Goal: Information Seeking & Learning: Find specific fact

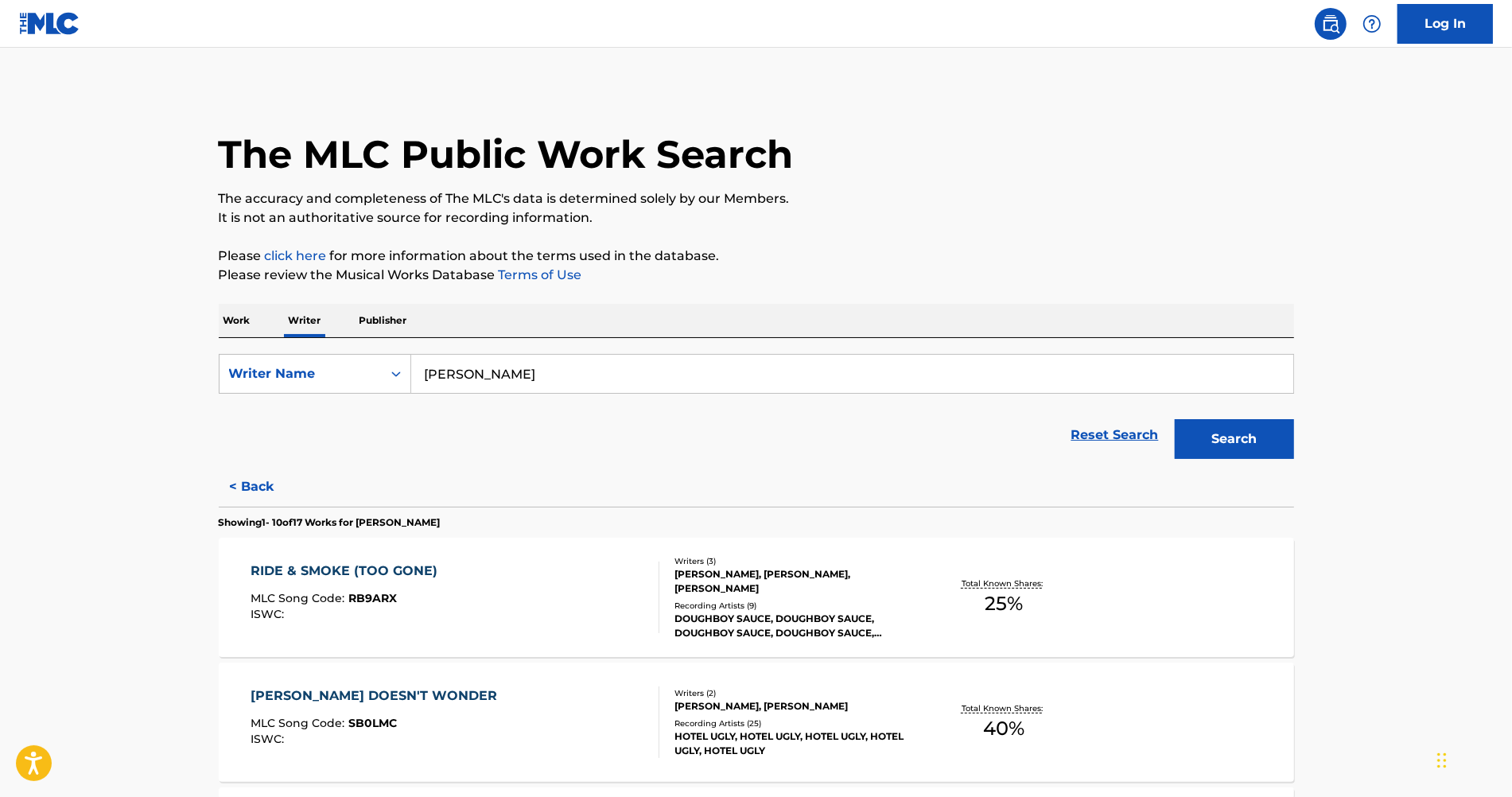
click at [246, 331] on p "Work" at bounding box center [237, 320] width 37 height 34
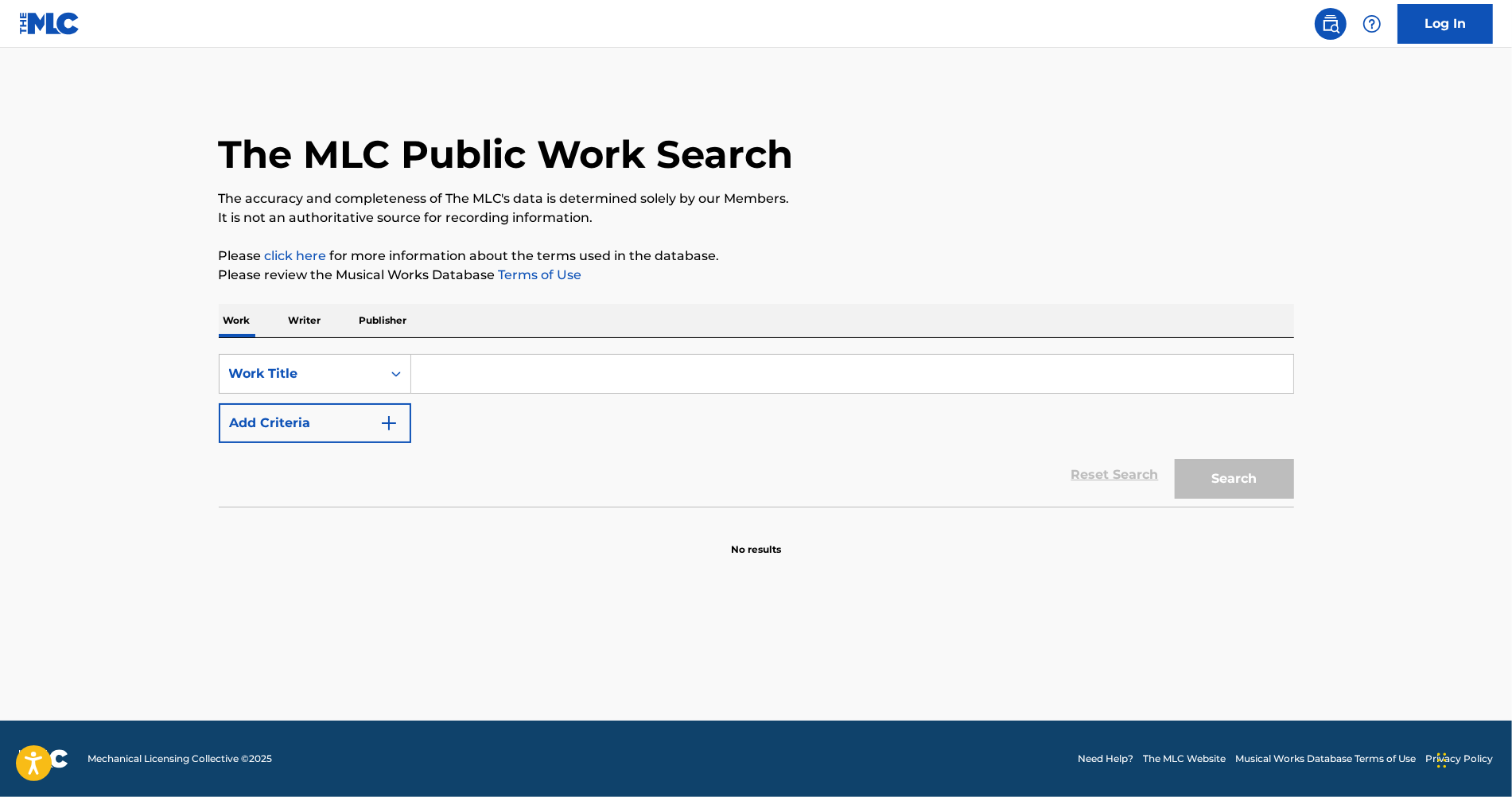
click at [513, 378] on input "Search Form" at bounding box center [853, 374] width 882 height 38
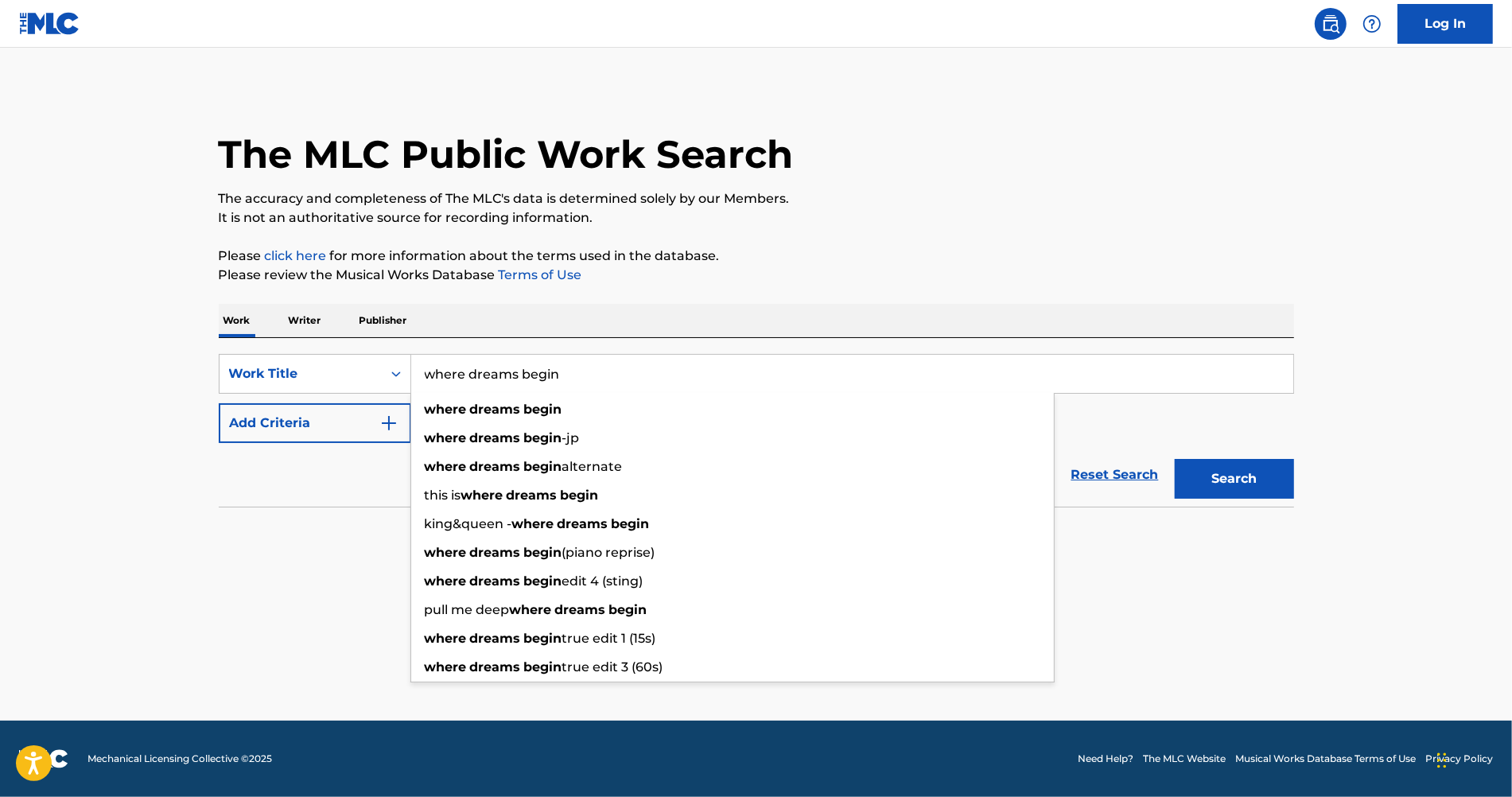
type input "where dreams begin"
click at [250, 413] on button "Add Criteria" at bounding box center [315, 423] width 192 height 39
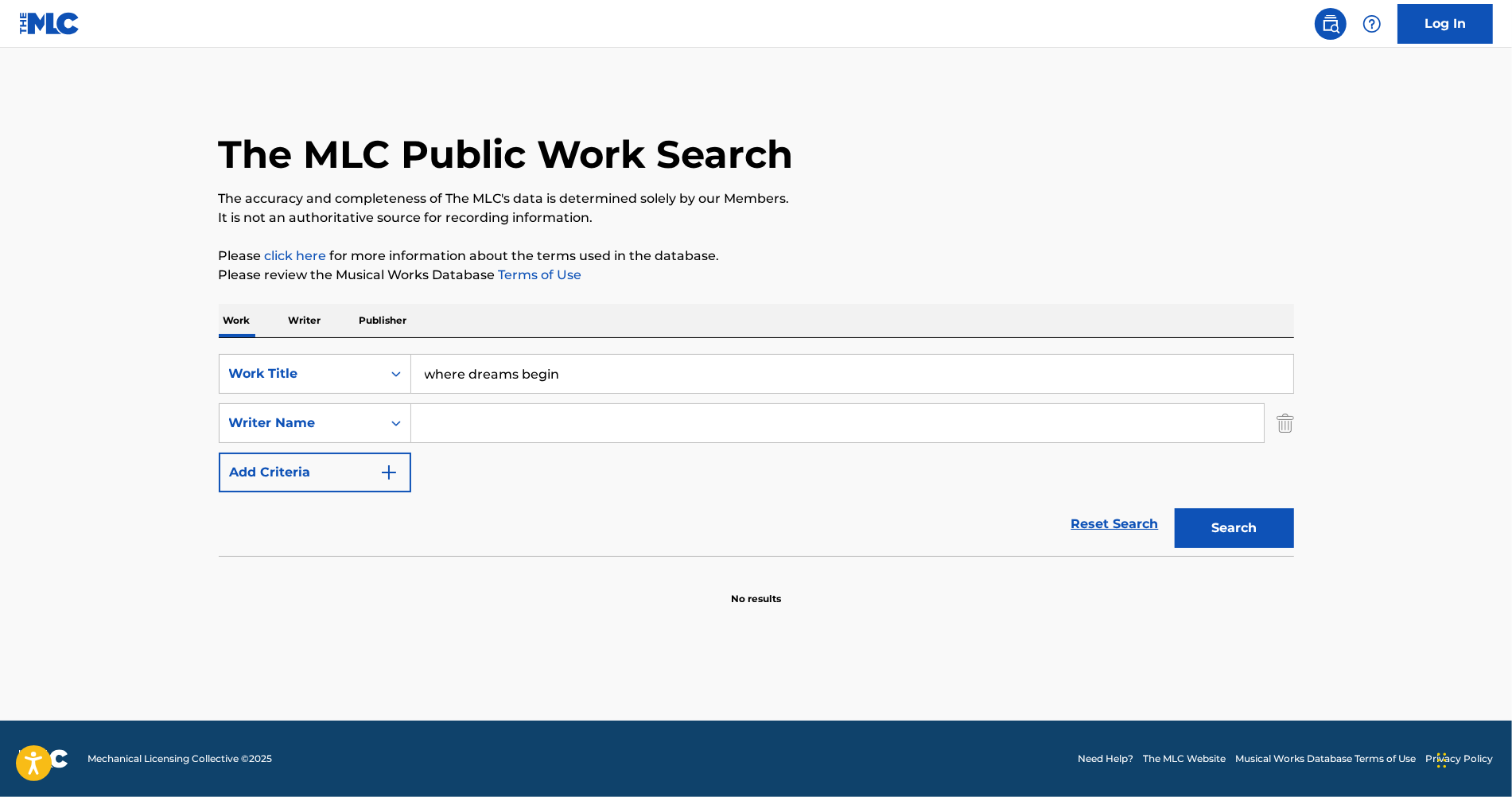
click at [473, 433] on input "Search Form" at bounding box center [838, 423] width 853 height 38
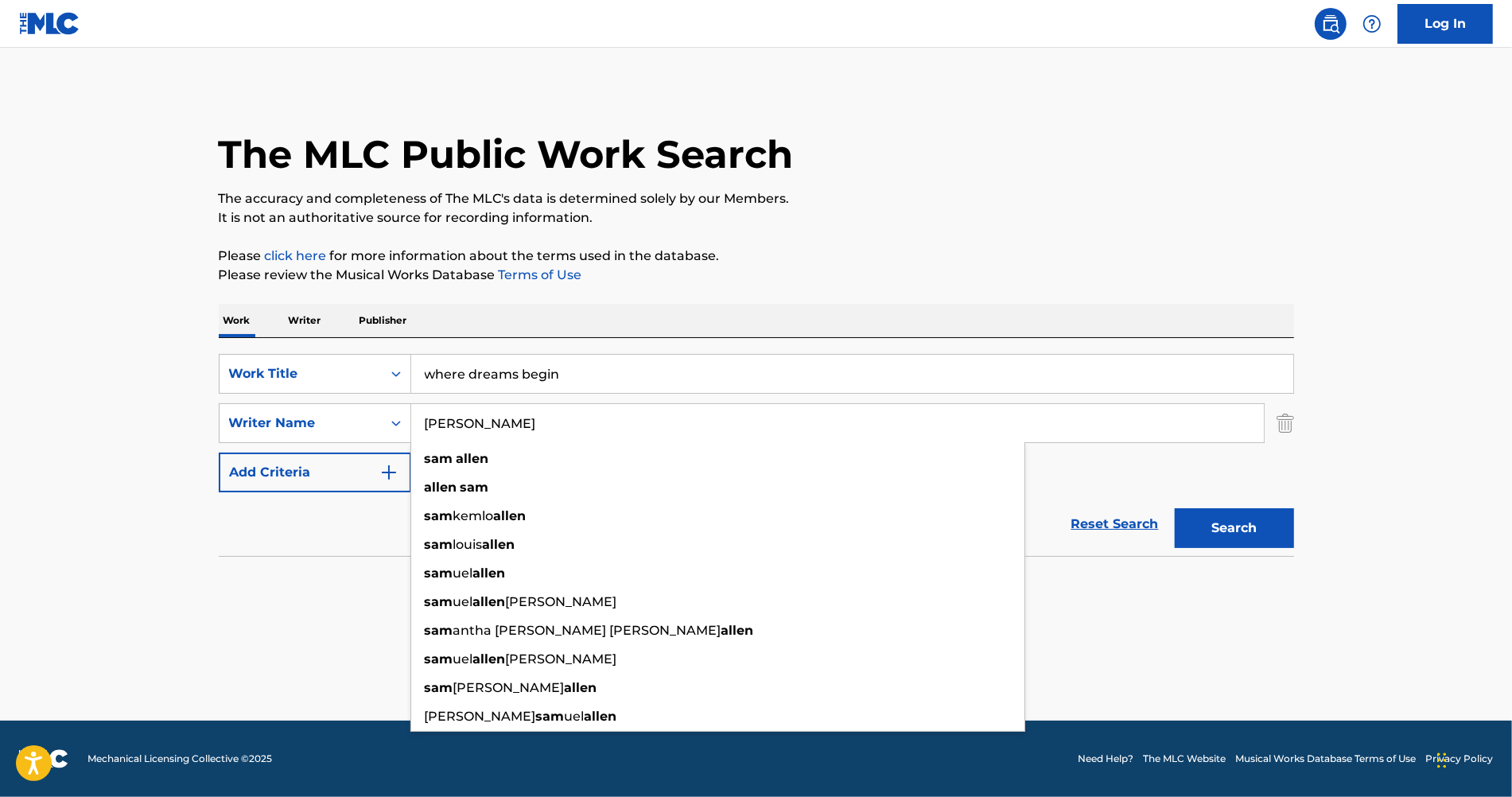
click at [85, 492] on main "The MLC Public Work Search The accuracy and completeness of The MLC's data is d…" at bounding box center [756, 384] width 1512 height 673
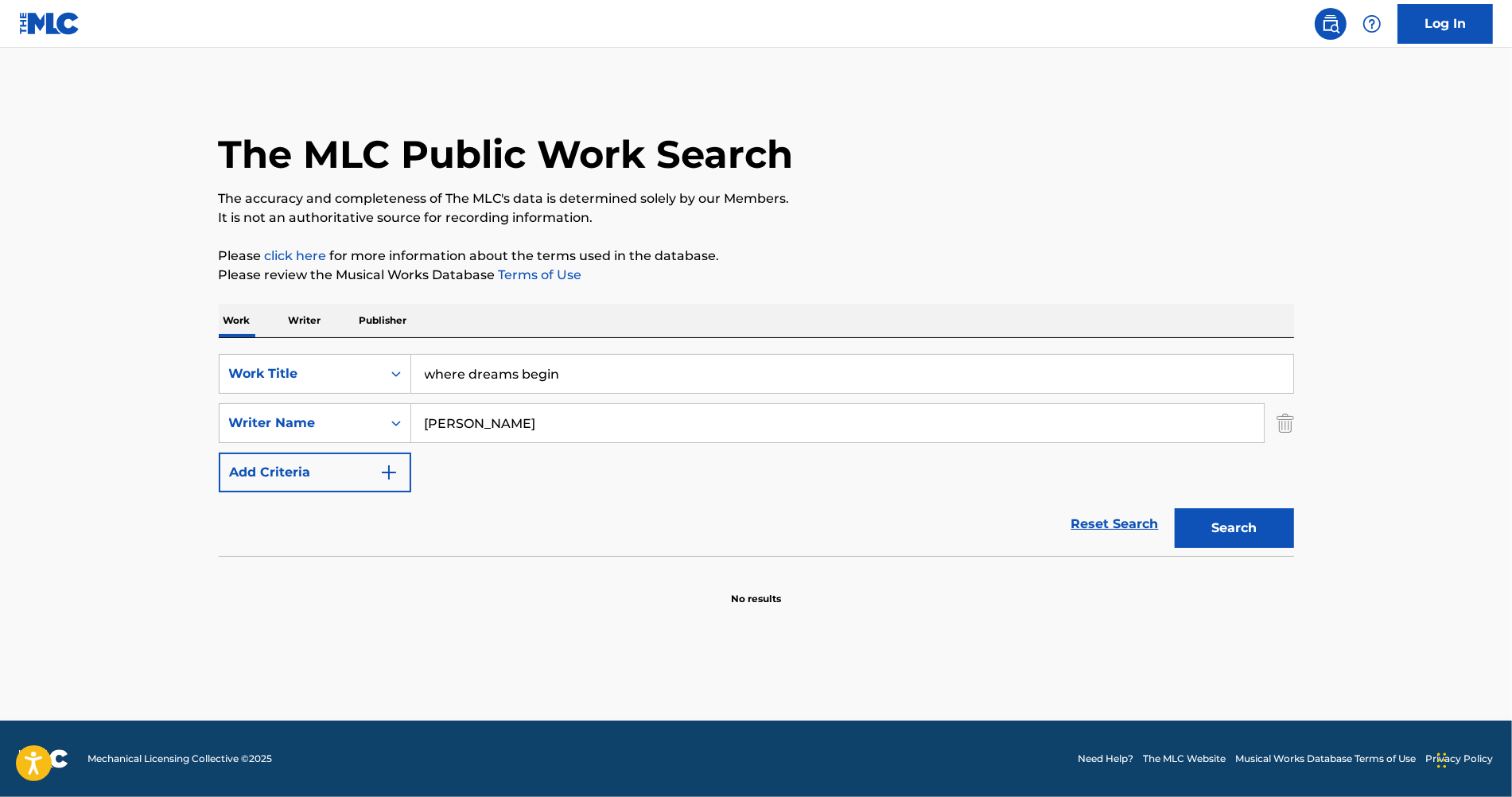
click at [1259, 522] on button "Search" at bounding box center [1234, 528] width 119 height 39
click at [462, 421] on input "[PERSON_NAME]" at bounding box center [838, 423] width 853 height 38
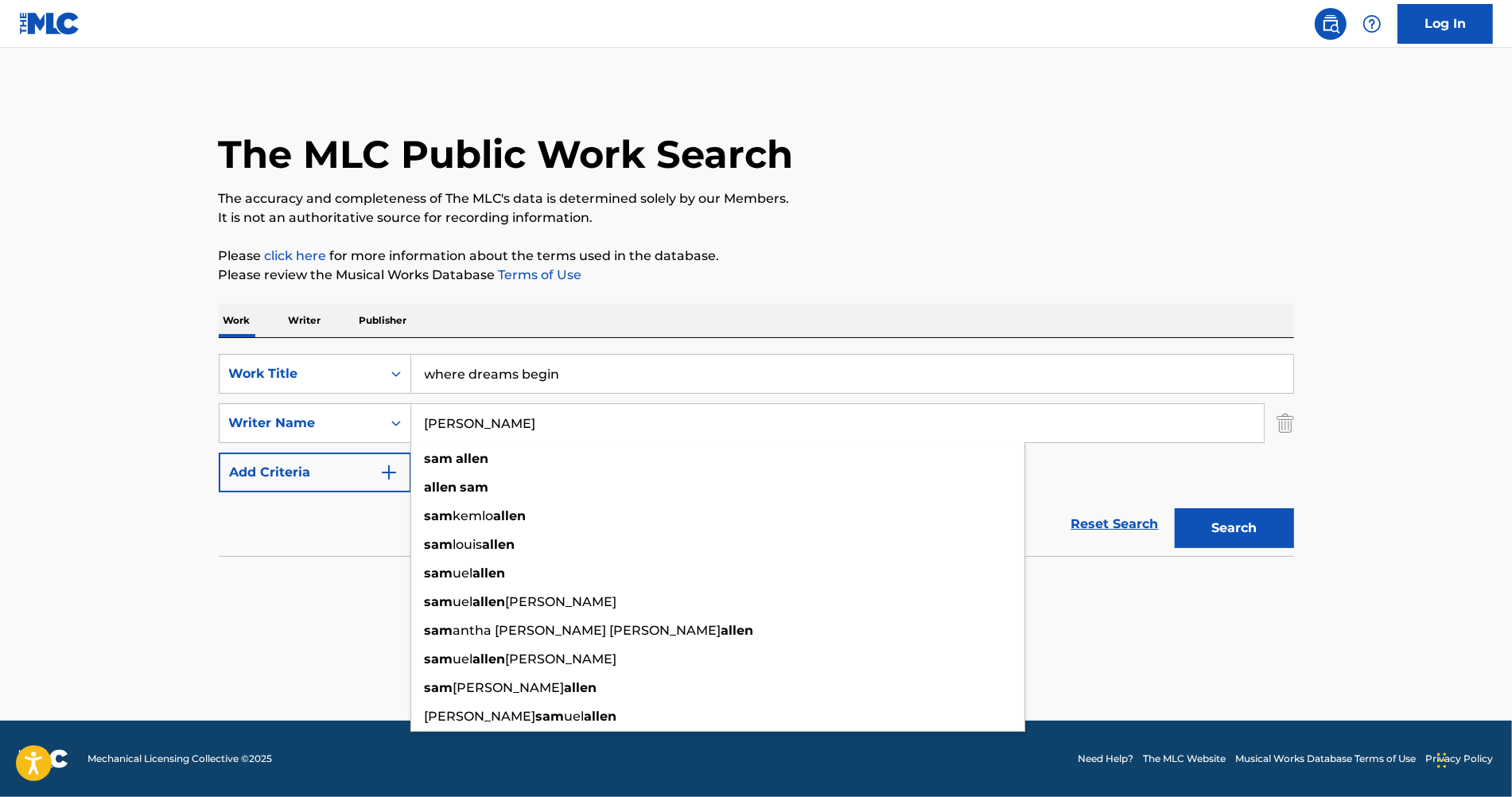
click at [462, 421] on input "[PERSON_NAME]" at bounding box center [838, 423] width 853 height 38
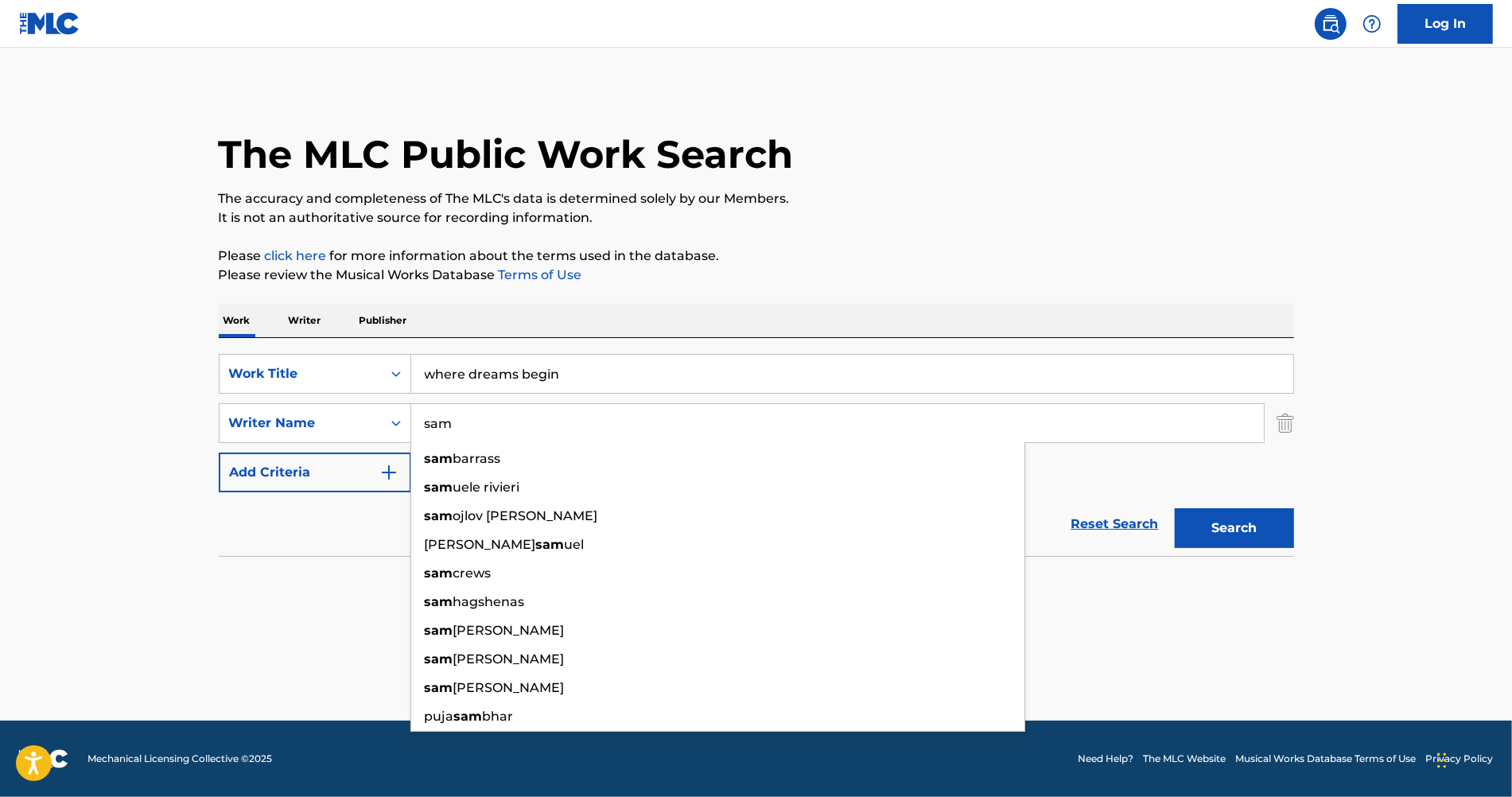
type input "sam"
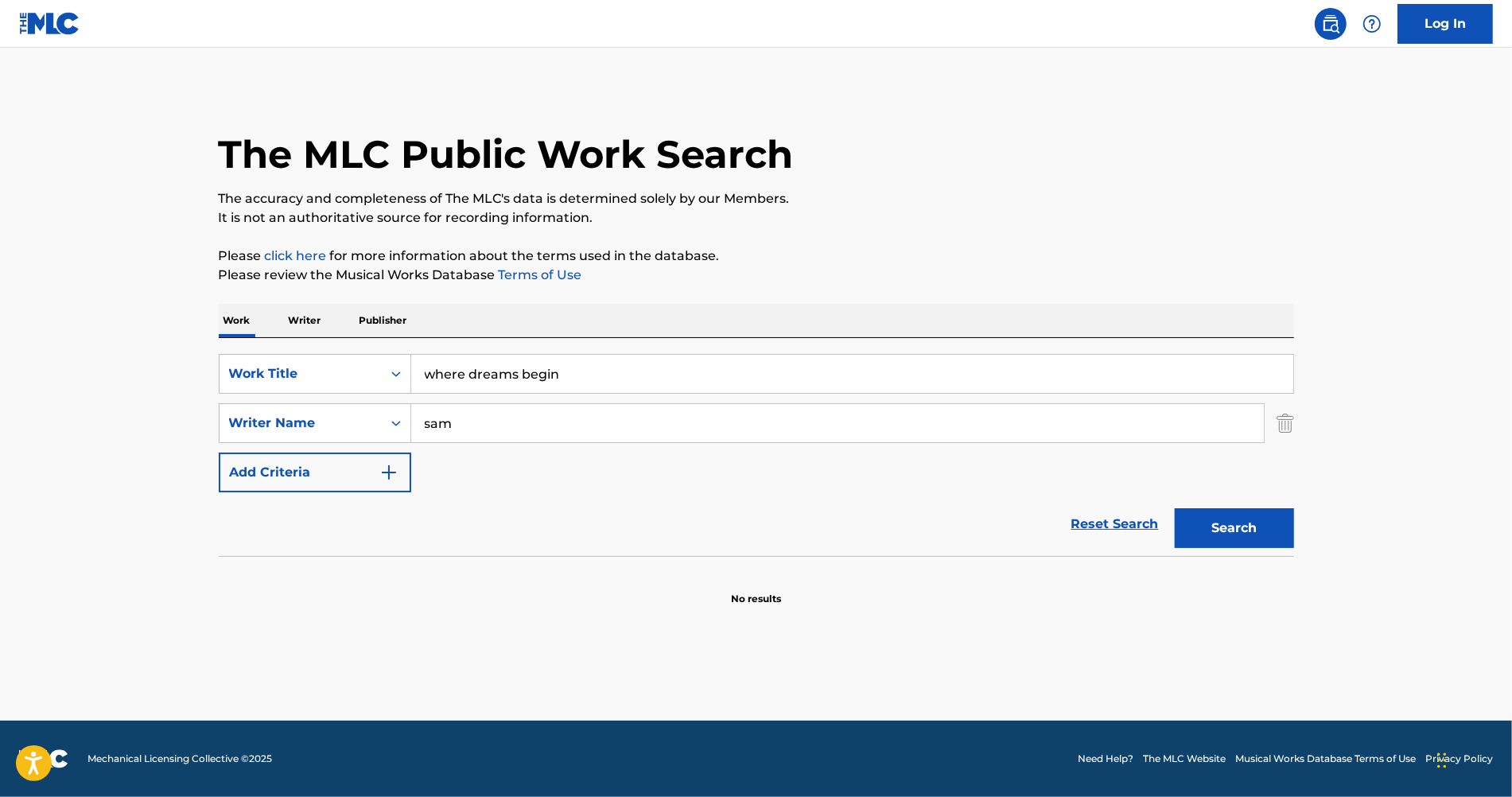
click at [1181, 539] on button "Search" at bounding box center [1234, 528] width 119 height 39
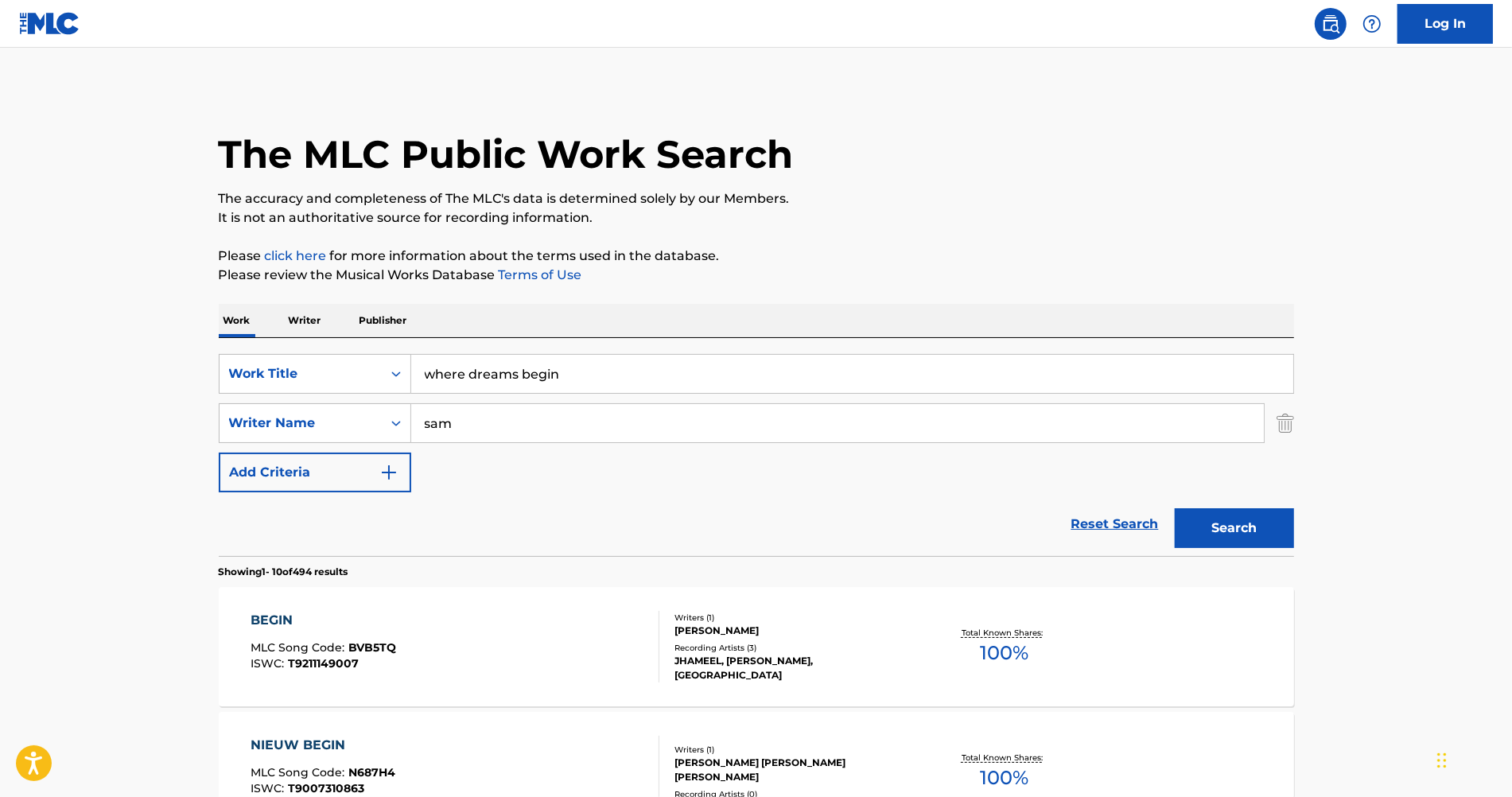
click at [510, 415] on input "sam" at bounding box center [838, 423] width 853 height 38
click at [329, 414] on div "Writer Name" at bounding box center [301, 423] width 143 height 19
click at [505, 458] on div "SearchWithCriteriae0f15629-9855-4255-986c-a4a4545a28bf Work Title where dreams …" at bounding box center [756, 423] width 1075 height 138
